Goal: Task Accomplishment & Management: Use online tool/utility

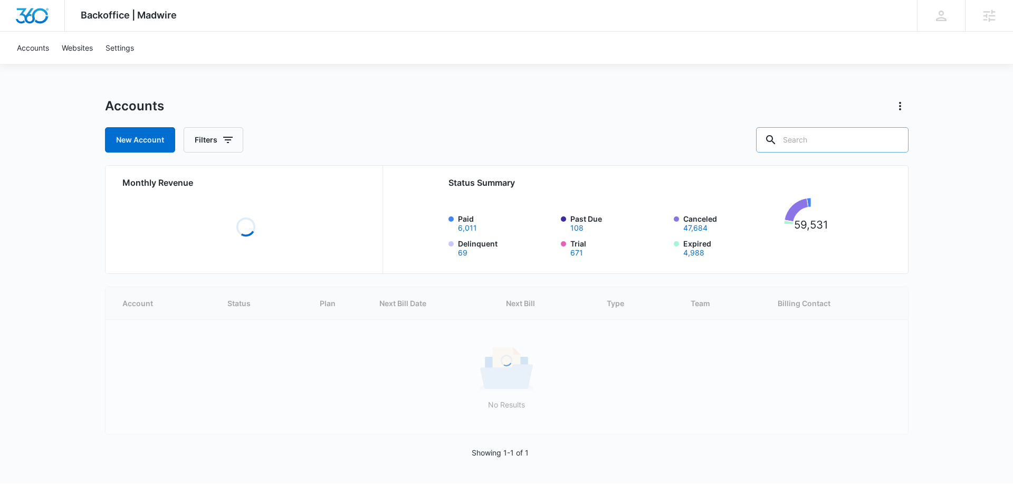
click at [832, 142] on input "text" at bounding box center [832, 139] width 152 height 25
paste input "M329347"
type input "M329347"
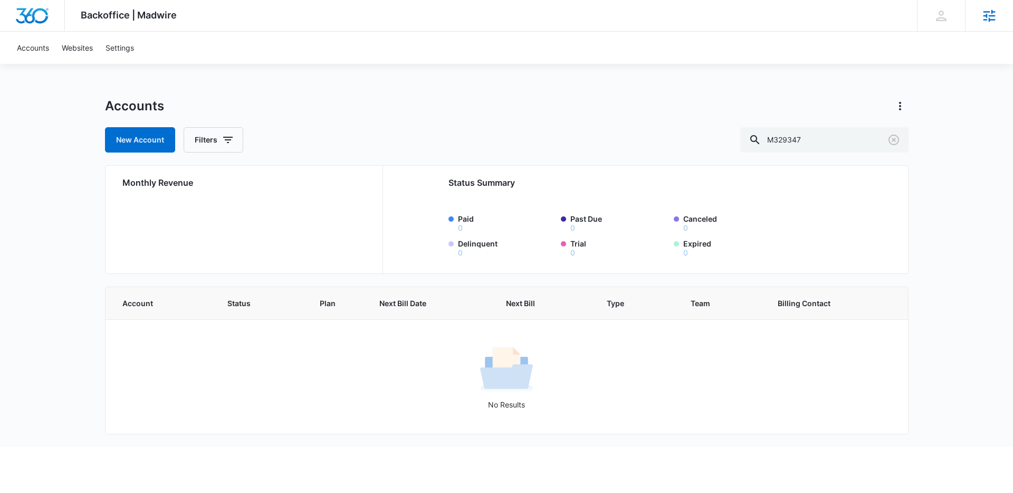
click at [978, 27] on div "Agencies" at bounding box center [989, 15] width 48 height 31
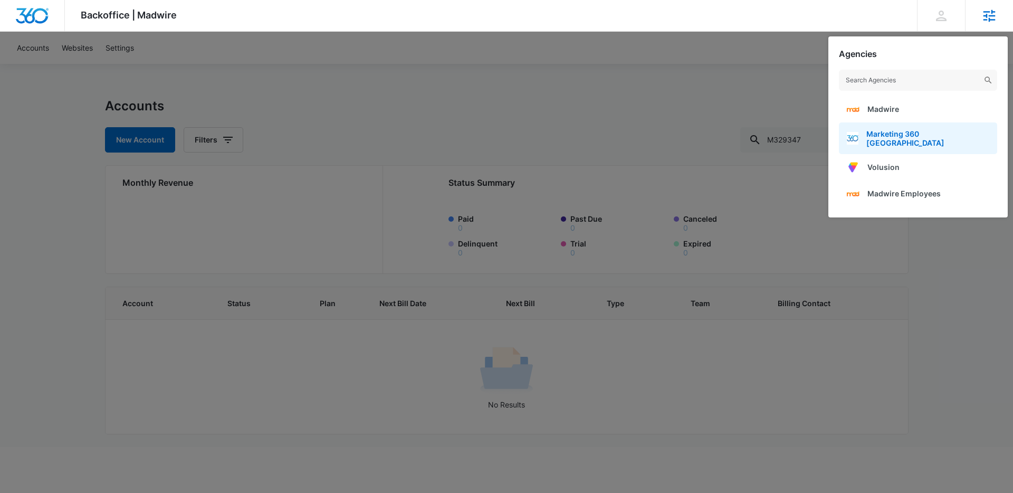
click at [913, 131] on span "Marketing 360 [GEOGRAPHIC_DATA]" at bounding box center [927, 138] width 123 height 18
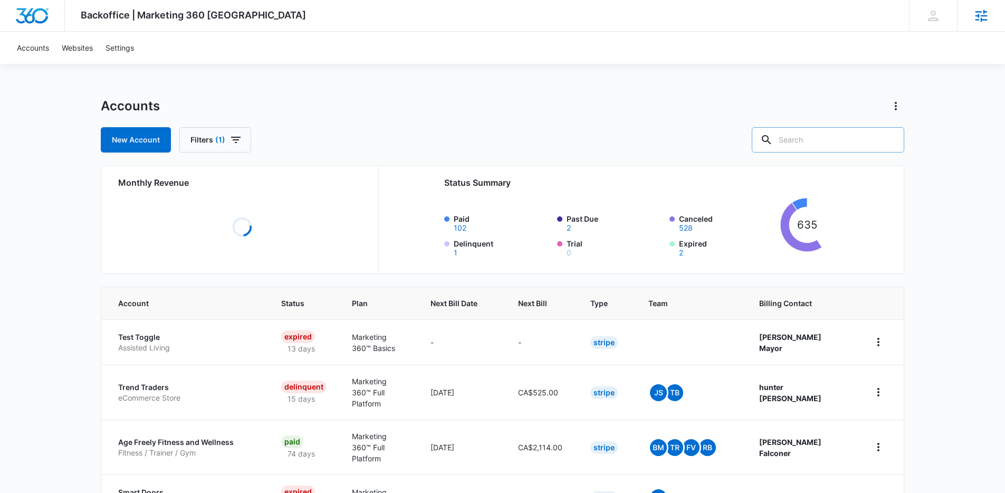
click at [838, 141] on input "text" at bounding box center [827, 139] width 152 height 25
paste input "M329347"
type input "M329347"
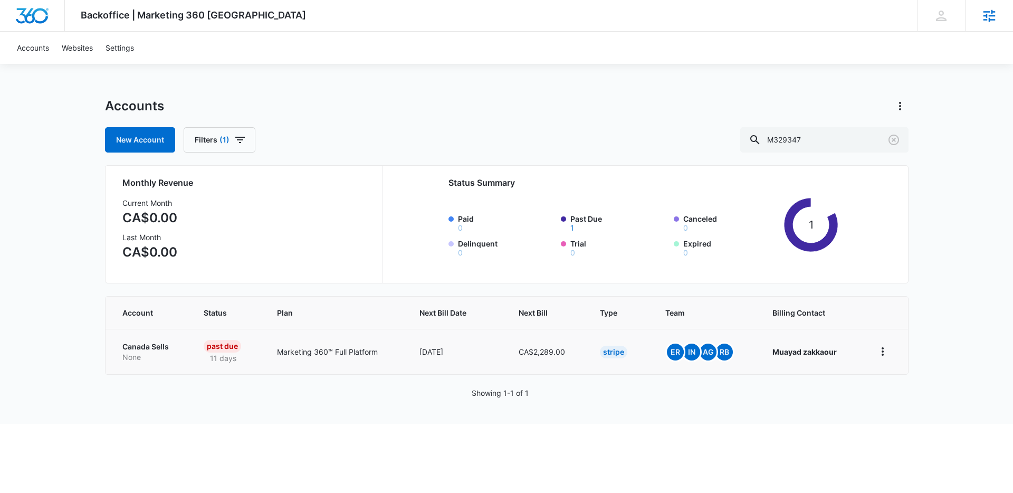
click at [147, 336] on td "Canada Sells None" at bounding box center [148, 351] width 86 height 45
click at [150, 342] on p "Canada Sells" at bounding box center [150, 346] width 56 height 11
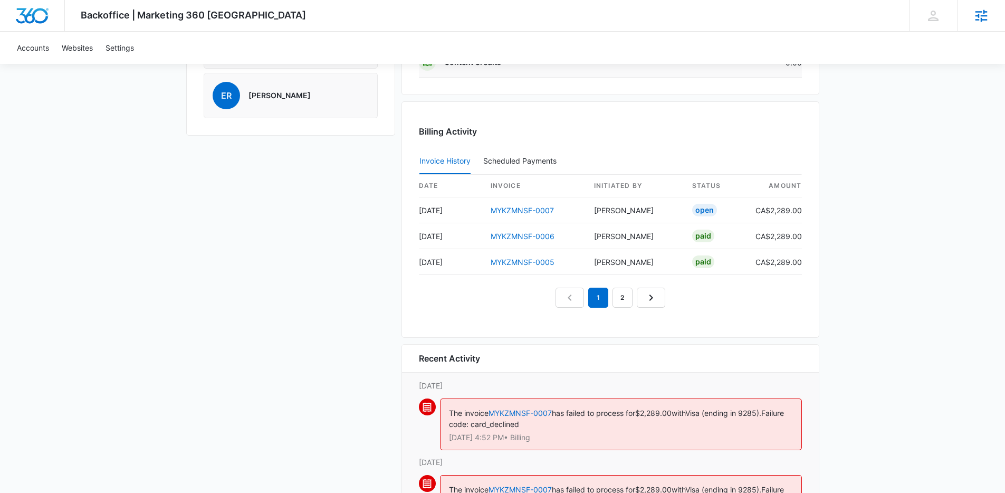
scroll to position [1028, 0]
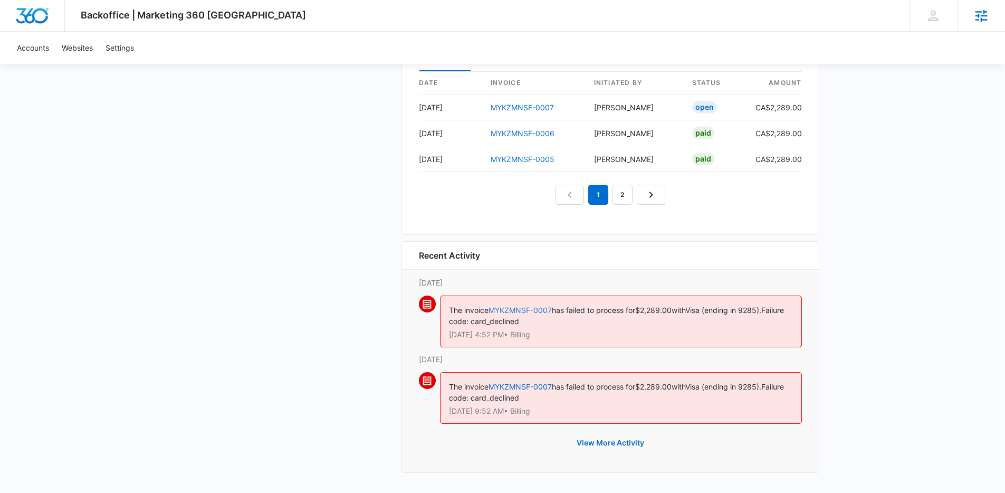
click at [525, 312] on link "MYKZMNSF-0007" at bounding box center [519, 309] width 63 height 9
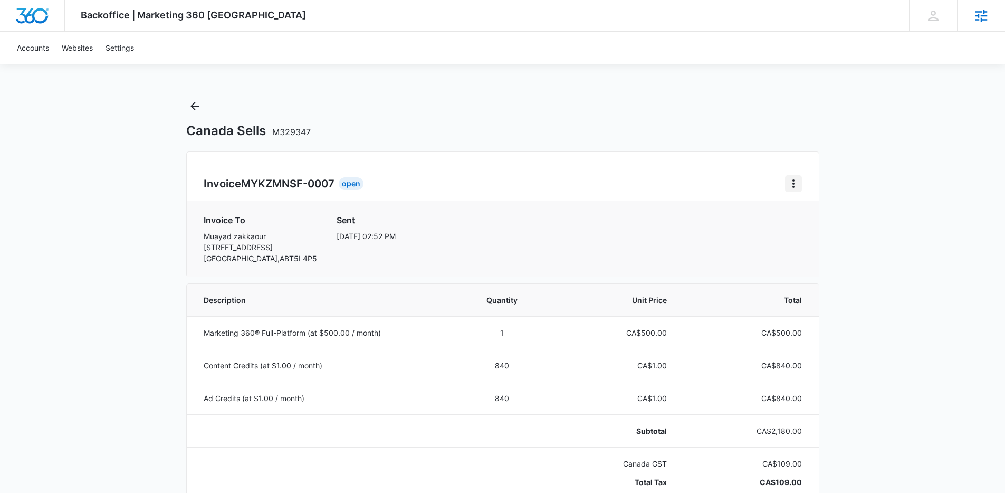
click at [787, 184] on icon "Home" at bounding box center [793, 183] width 13 height 13
click at [821, 231] on div "Retry Payment" at bounding box center [828, 228] width 61 height 7
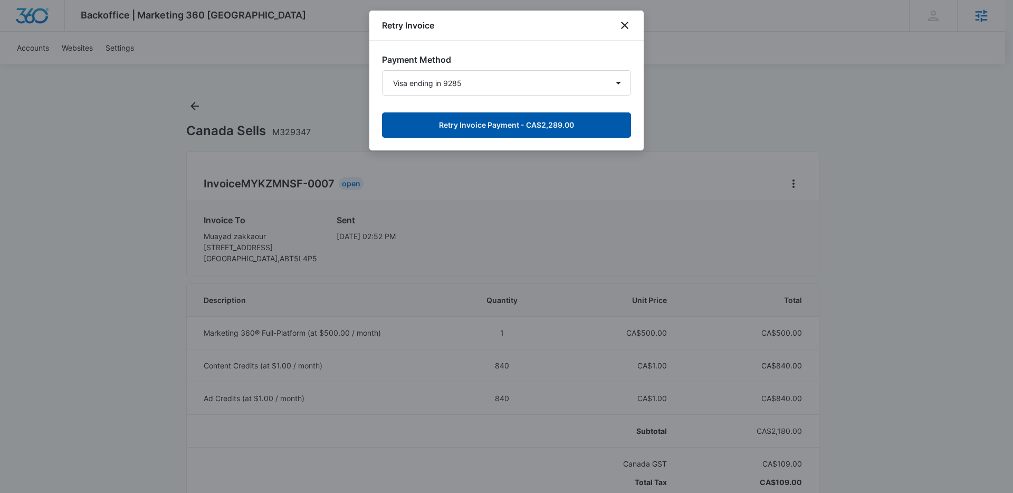
click at [534, 129] on button "Retry Invoice Payment - CA$2,289.00" at bounding box center [506, 124] width 249 height 25
